Goal: Book appointment/travel/reservation

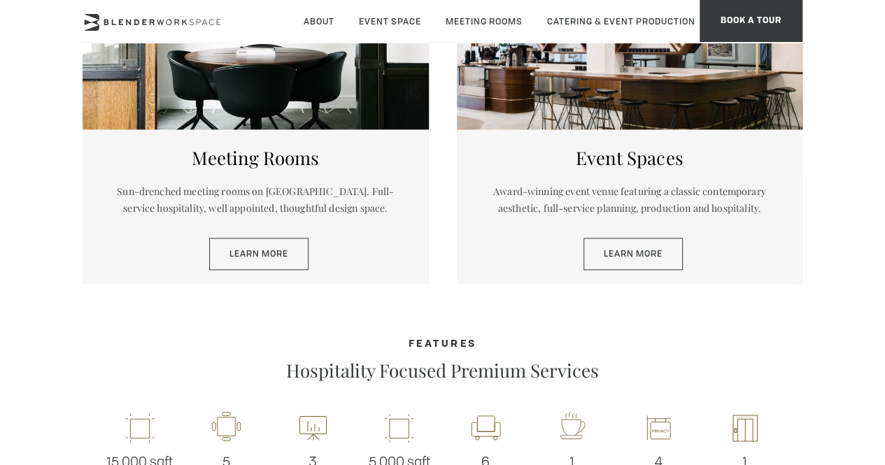
scroll to position [682, 0]
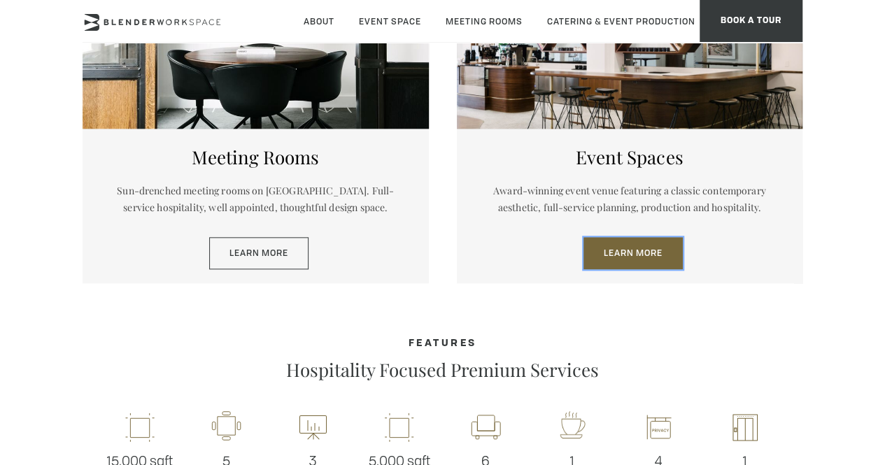
click at [637, 246] on link "Learn More" at bounding box center [633, 253] width 99 height 32
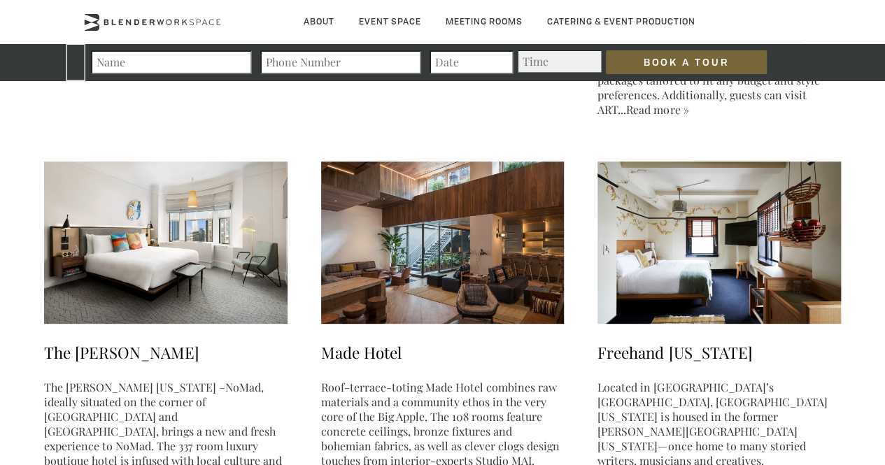
scroll to position [2930, 0]
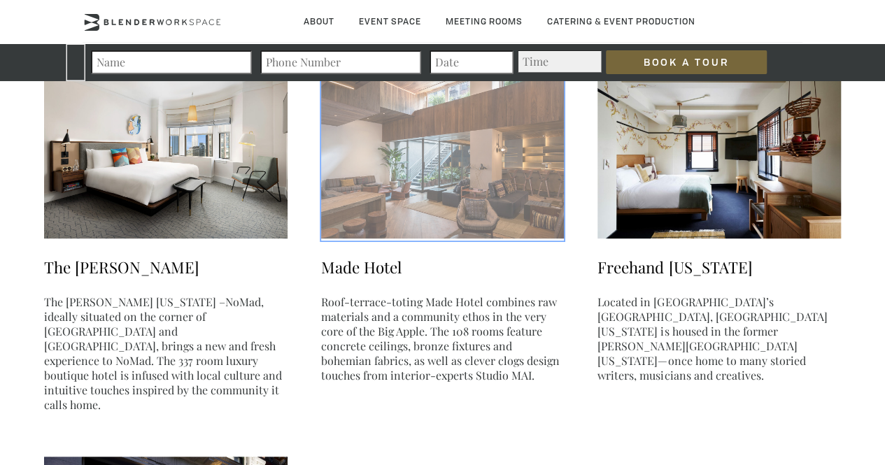
click at [389, 191] on img at bounding box center [443, 157] width 244 height 162
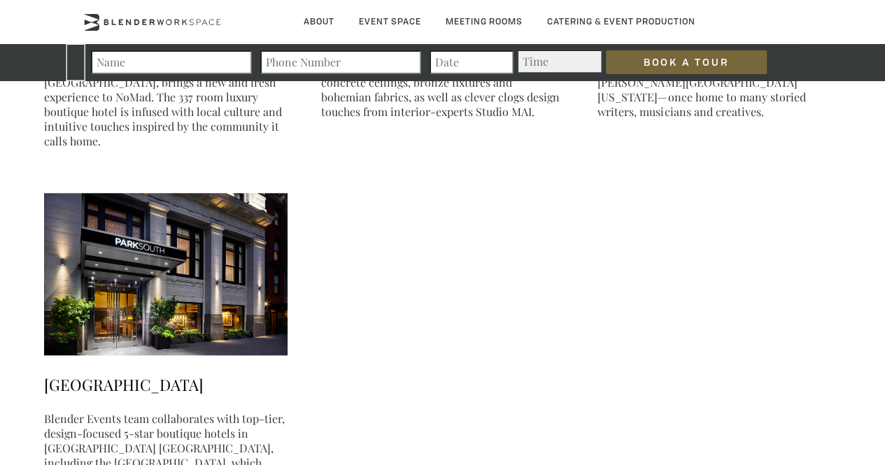
scroll to position [3311, 0]
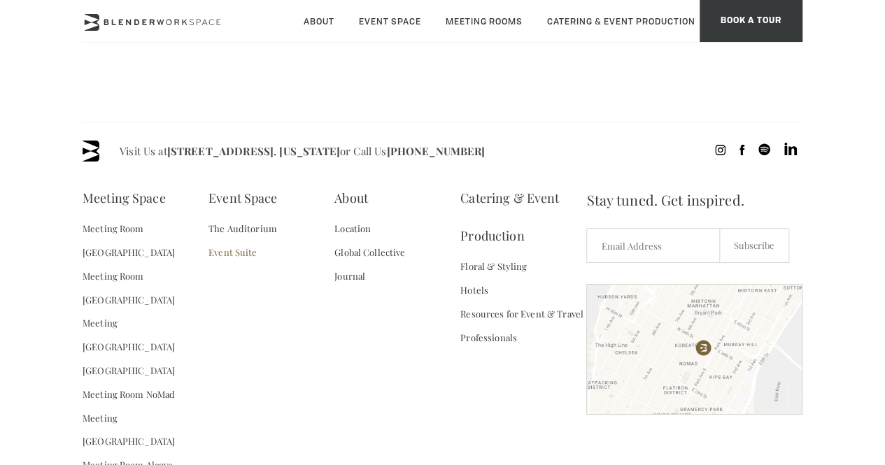
scroll to position [709, 0]
click at [238, 253] on link "Event Suite" at bounding box center [233, 253] width 48 height 24
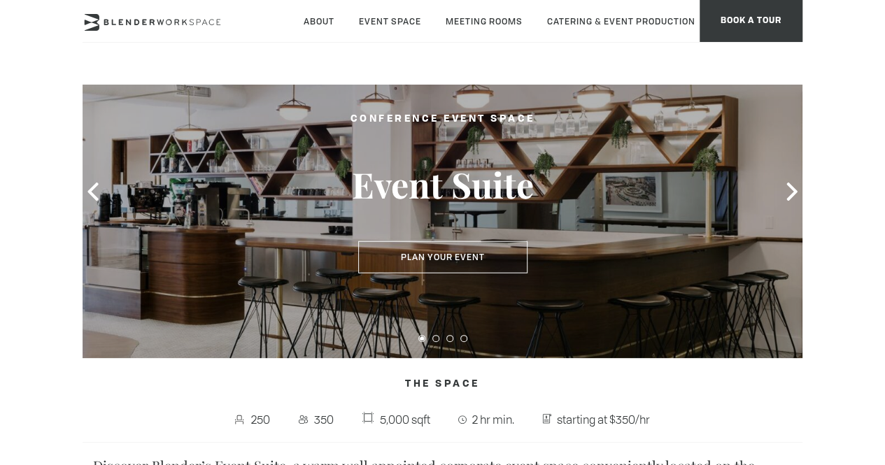
scroll to position [59, 0]
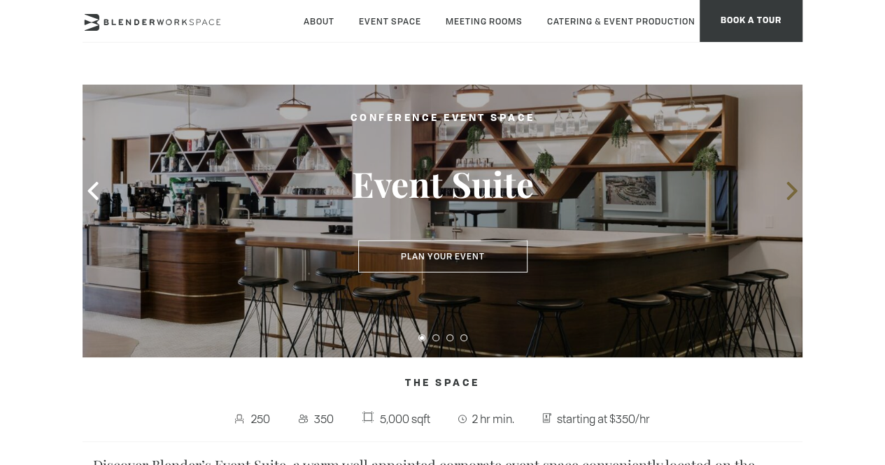
click at [792, 194] on icon at bounding box center [792, 191] width 10 height 18
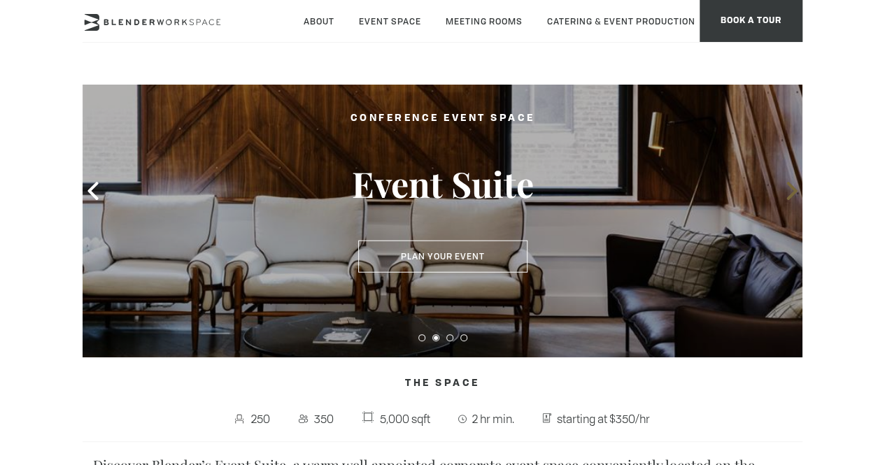
click at [792, 194] on icon at bounding box center [792, 191] width 10 height 18
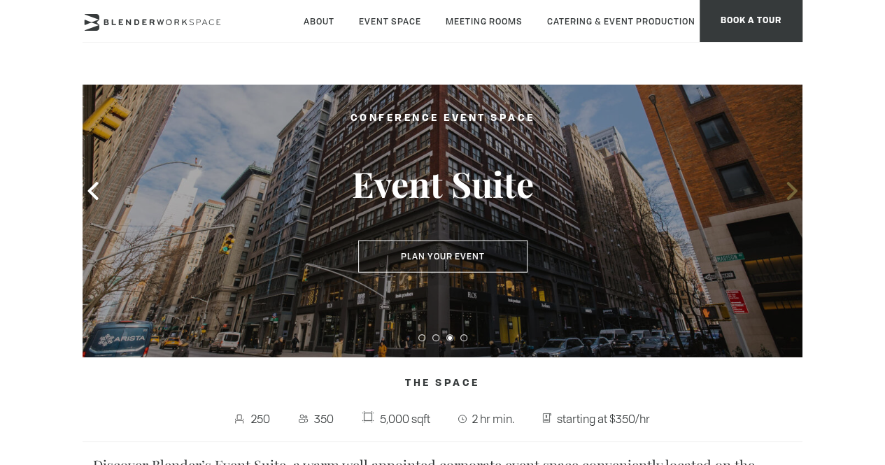
click at [792, 194] on icon at bounding box center [792, 191] width 10 height 18
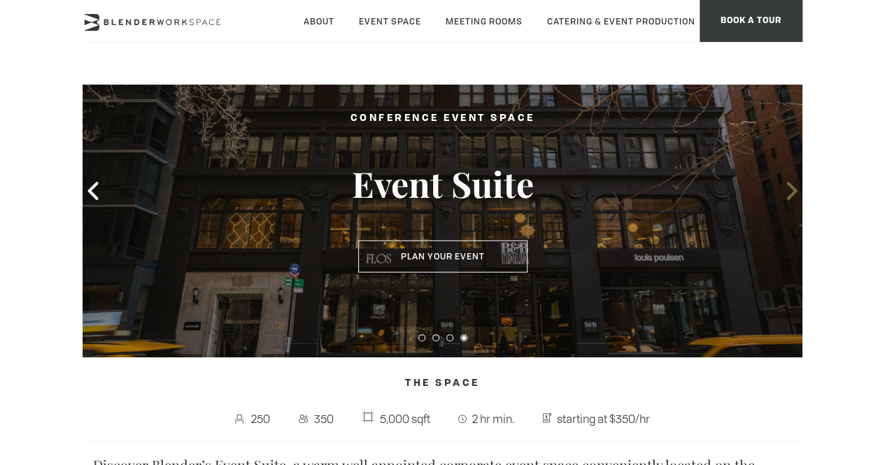
click at [792, 194] on icon at bounding box center [792, 191] width 10 height 18
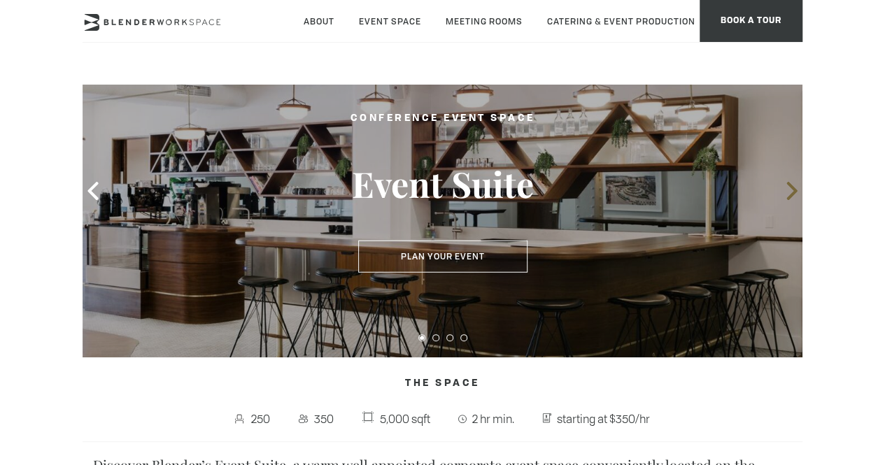
click at [792, 194] on icon at bounding box center [792, 191] width 10 height 18
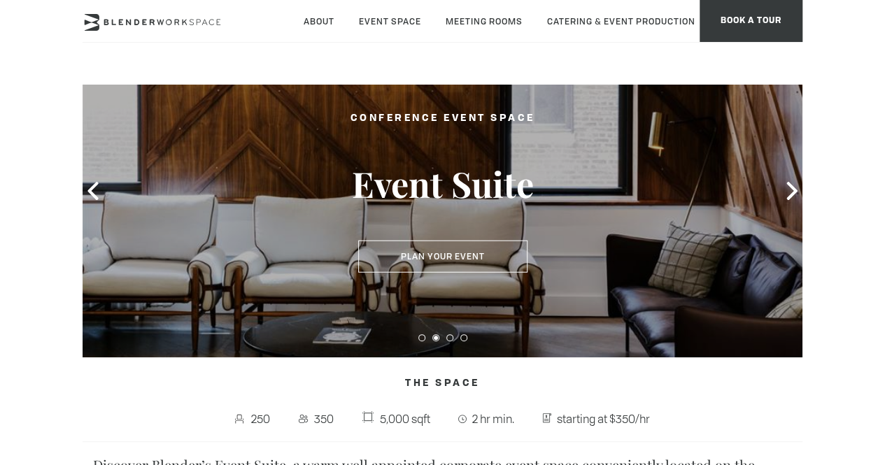
scroll to position [217, 0]
